Goal: Book appointment/travel/reservation

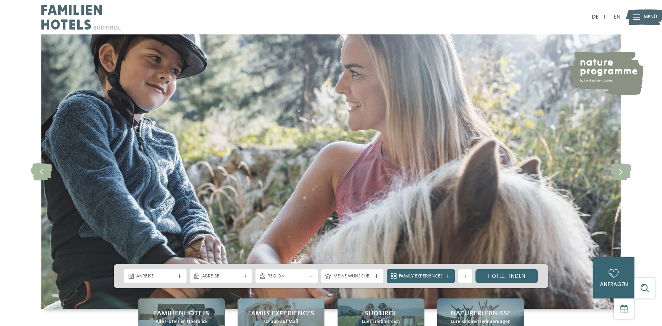
scroll to position [70, 0]
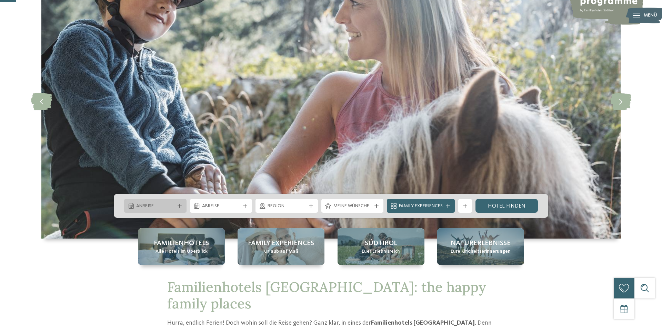
click at [156, 207] on span "Anreise" at bounding box center [155, 206] width 38 height 7
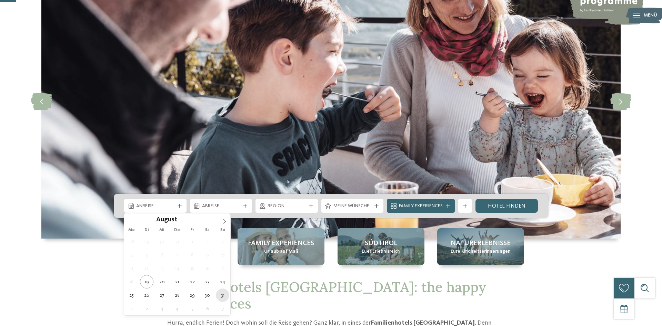
type div "[DATE]"
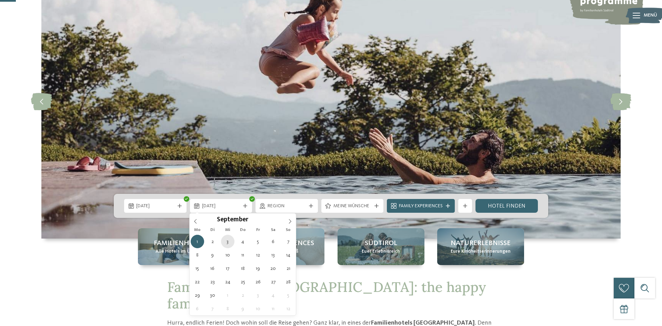
type div "[DATE]"
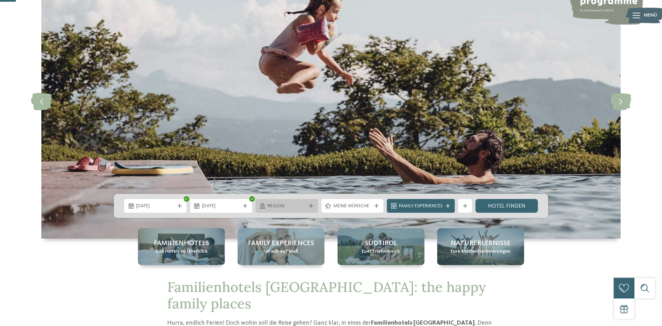
click at [313, 205] on div at bounding box center [310, 206] width 7 height 4
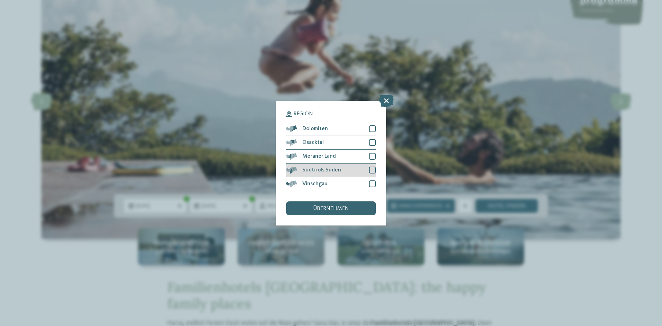
click at [372, 170] on div at bounding box center [372, 170] width 7 height 7
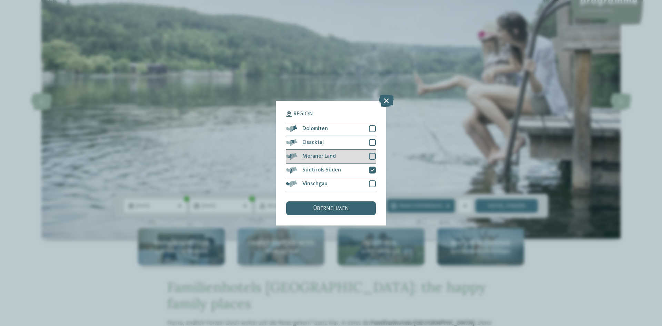
click at [373, 155] on div at bounding box center [372, 156] width 7 height 7
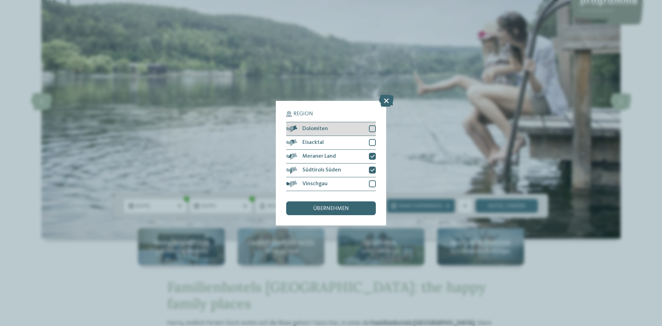
click at [374, 130] on div at bounding box center [372, 128] width 7 height 7
click at [346, 207] on span "übernehmen" at bounding box center [331, 209] width 36 height 6
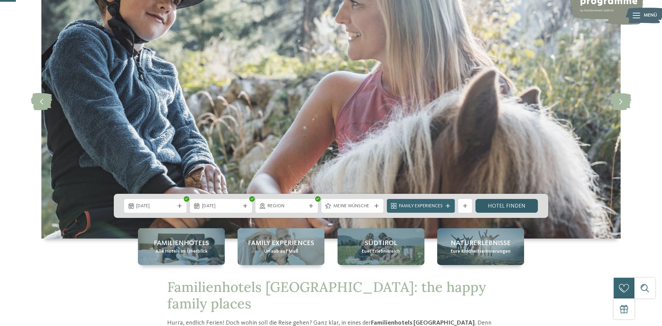
click at [501, 206] on link "Hotel finden" at bounding box center [506, 206] width 62 height 14
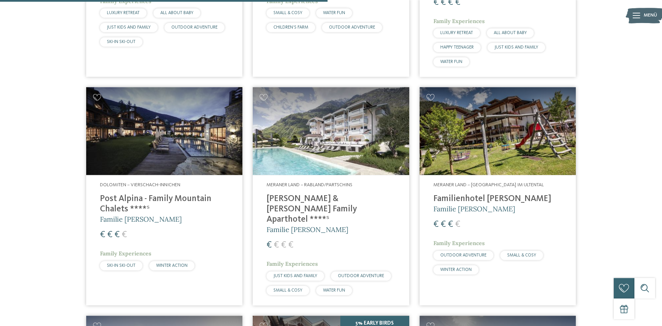
scroll to position [894, 0]
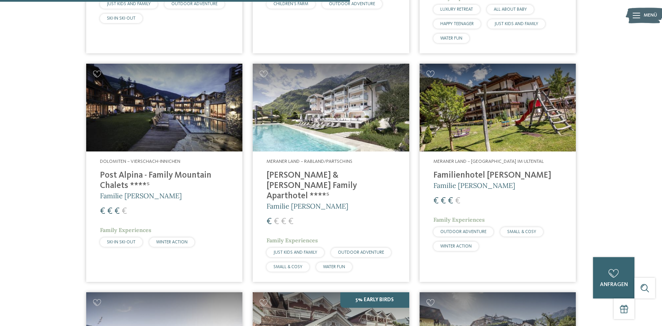
click at [486, 122] on img at bounding box center [497, 108] width 156 height 88
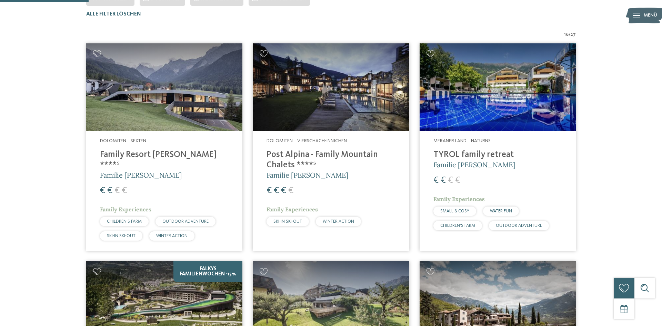
scroll to position [437, 0]
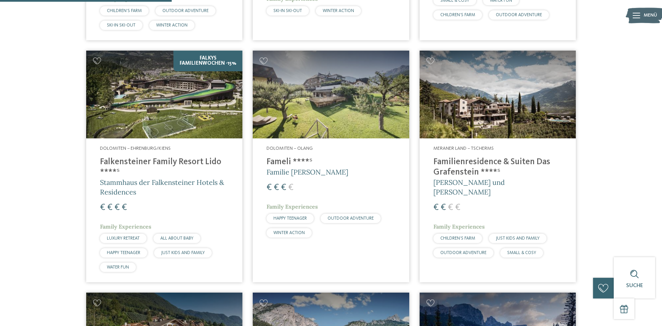
click at [184, 93] on img at bounding box center [164, 95] width 156 height 88
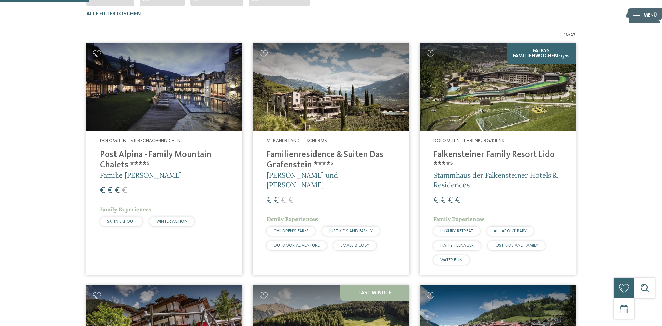
scroll to position [472, 0]
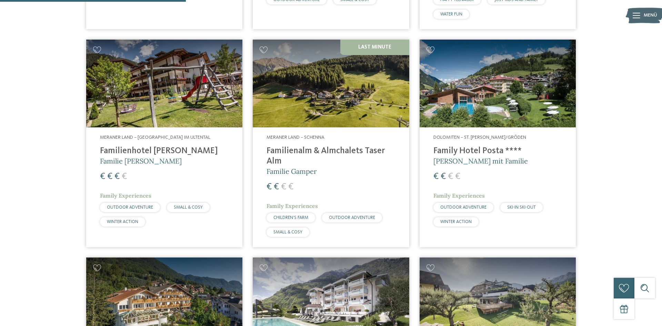
click at [533, 98] on img at bounding box center [497, 84] width 156 height 88
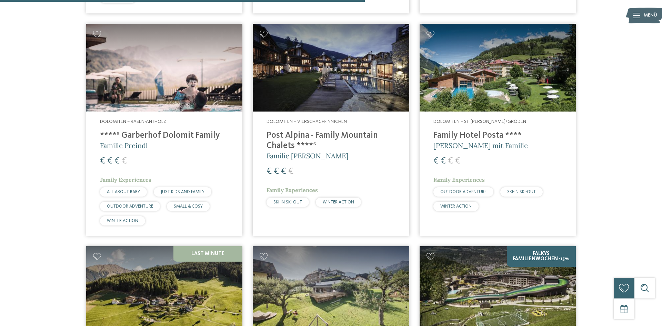
scroll to position [1034, 0]
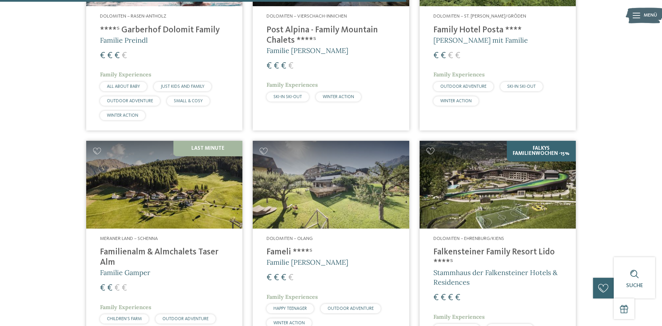
click at [306, 191] on img at bounding box center [331, 185] width 156 height 88
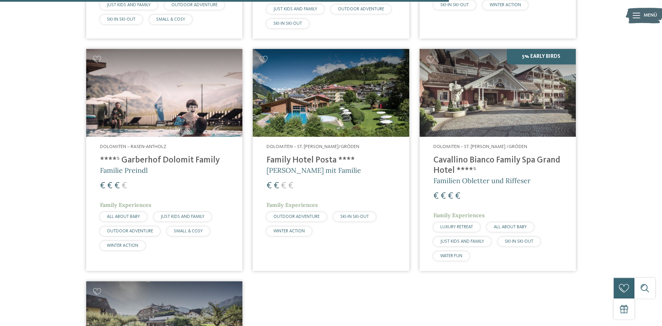
scroll to position [1069, 0]
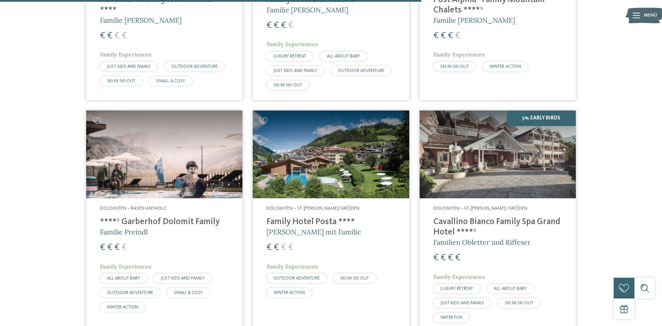
click at [513, 152] on img at bounding box center [497, 155] width 156 height 88
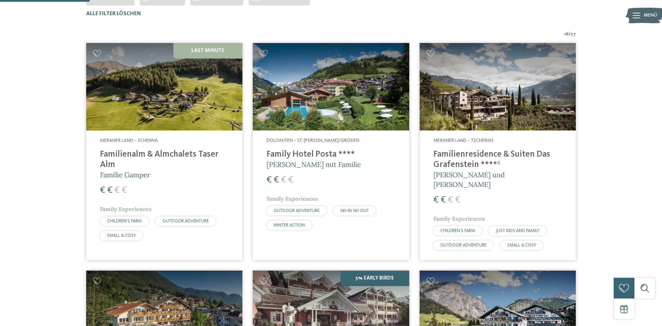
scroll to position [226, 0]
